Goal: Navigation & Orientation: Find specific page/section

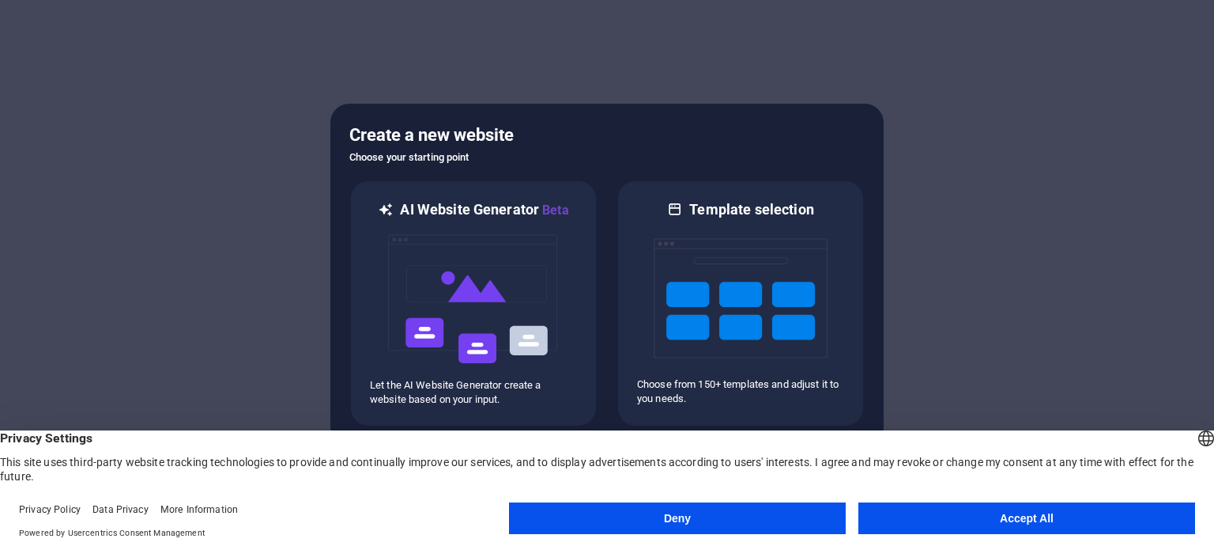
click at [935, 520] on button "Accept All" at bounding box center [1027, 518] width 337 height 32
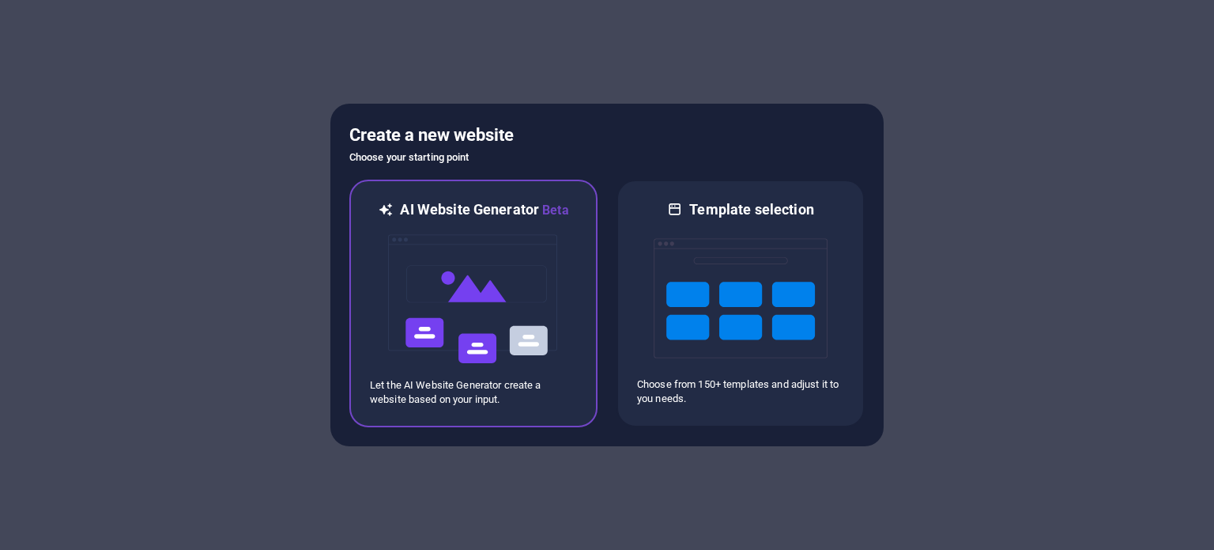
click at [478, 292] on img at bounding box center [474, 299] width 174 height 158
click at [467, 293] on img at bounding box center [474, 299] width 174 height 158
